Goal: Task Accomplishment & Management: Use online tool/utility

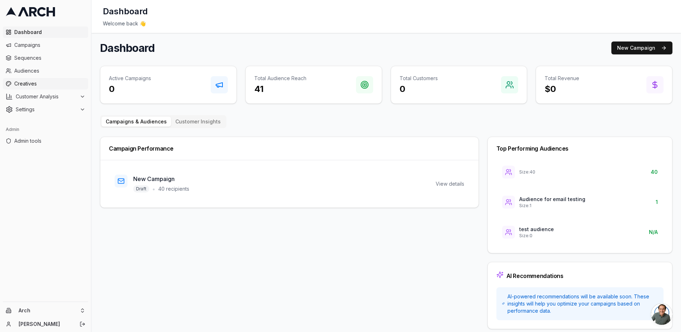
click at [44, 82] on span "Creatives" at bounding box center [49, 83] width 71 height 7
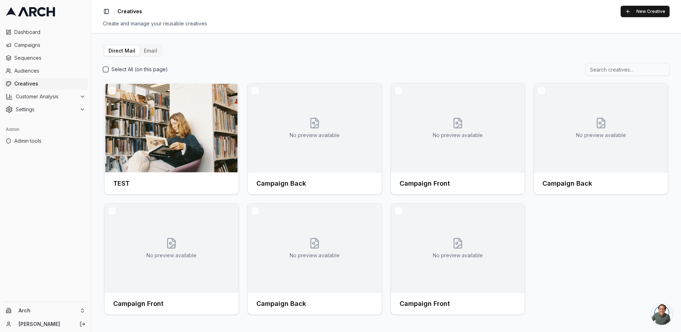
click at [151, 50] on button "Email" at bounding box center [151, 51] width 22 height 10
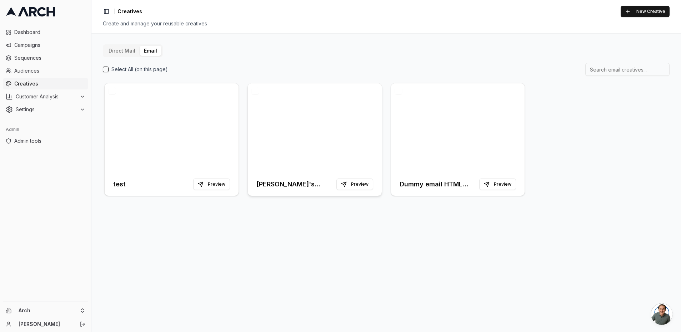
click at [319, 104] on div at bounding box center [315, 127] width 134 height 89
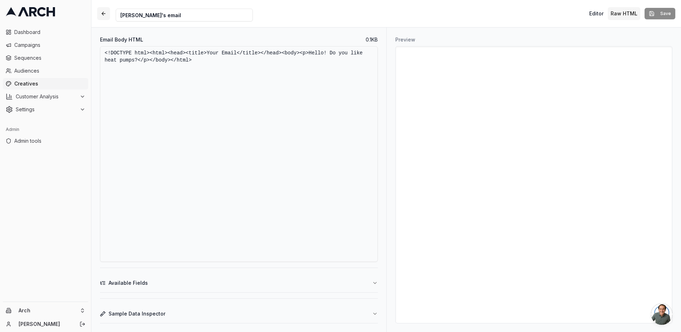
click at [108, 15] on button "button" at bounding box center [103, 13] width 13 height 13
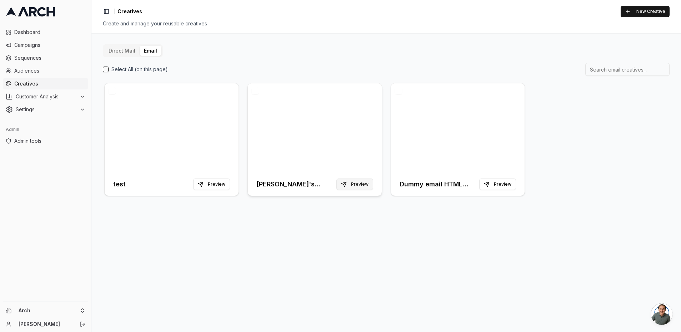
click at [352, 184] on button "Preview" at bounding box center [355, 183] width 37 height 11
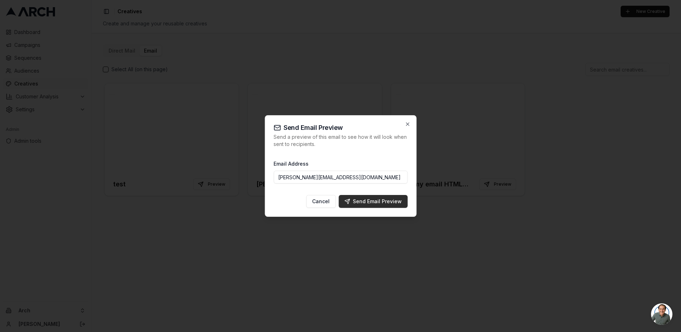
click at [362, 200] on div "Send Email Preview" at bounding box center [373, 201] width 58 height 7
